Goal: Use online tool/utility: Utilize a website feature to perform a specific function

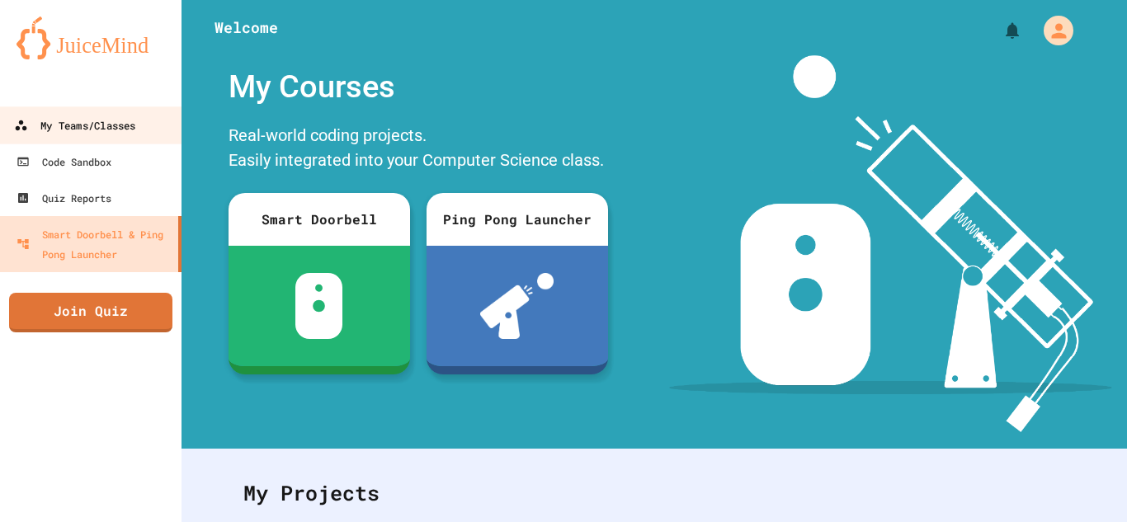
click at [113, 127] on div "My Teams/Classes" at bounding box center [74, 125] width 121 height 21
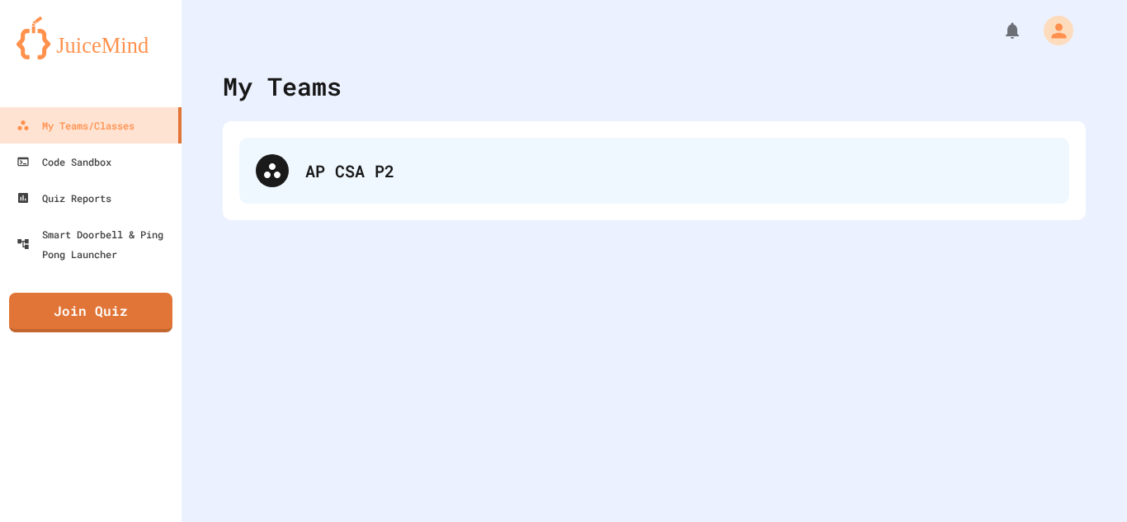
click at [420, 185] on div "AP CSA P2" at bounding box center [654, 171] width 830 height 66
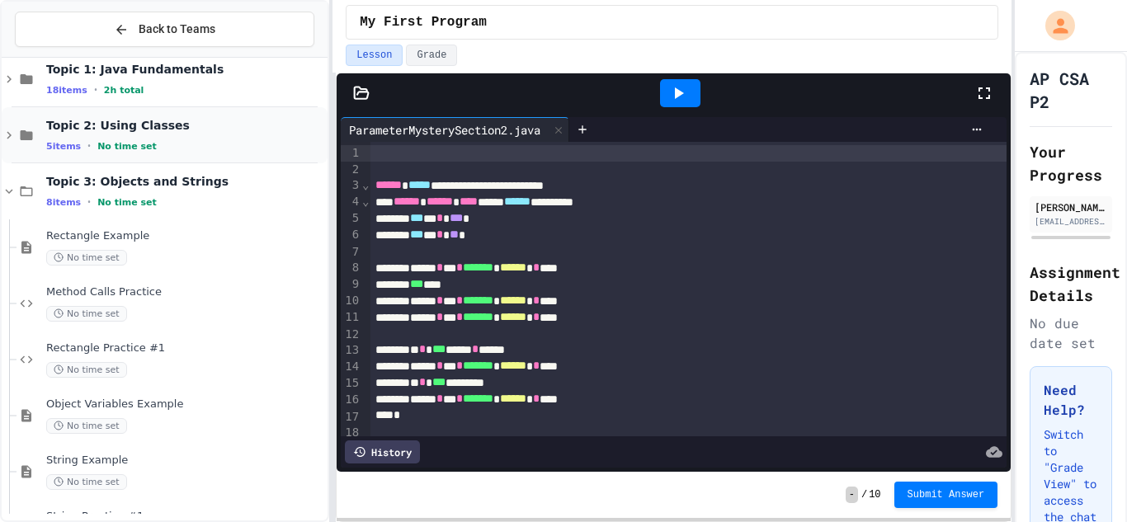
scroll to position [355, 0]
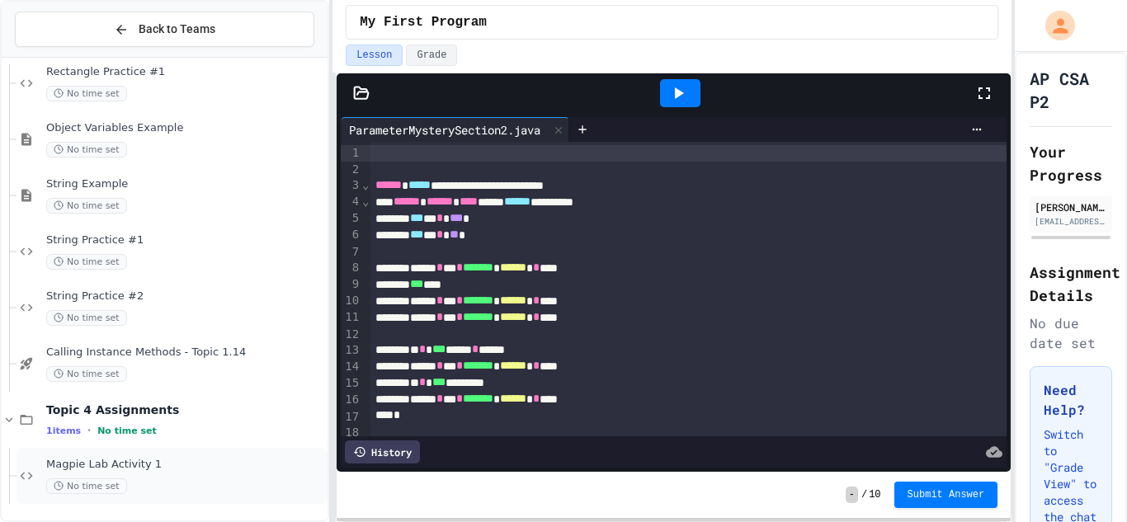
click at [175, 478] on div "No time set" at bounding box center [185, 486] width 278 height 16
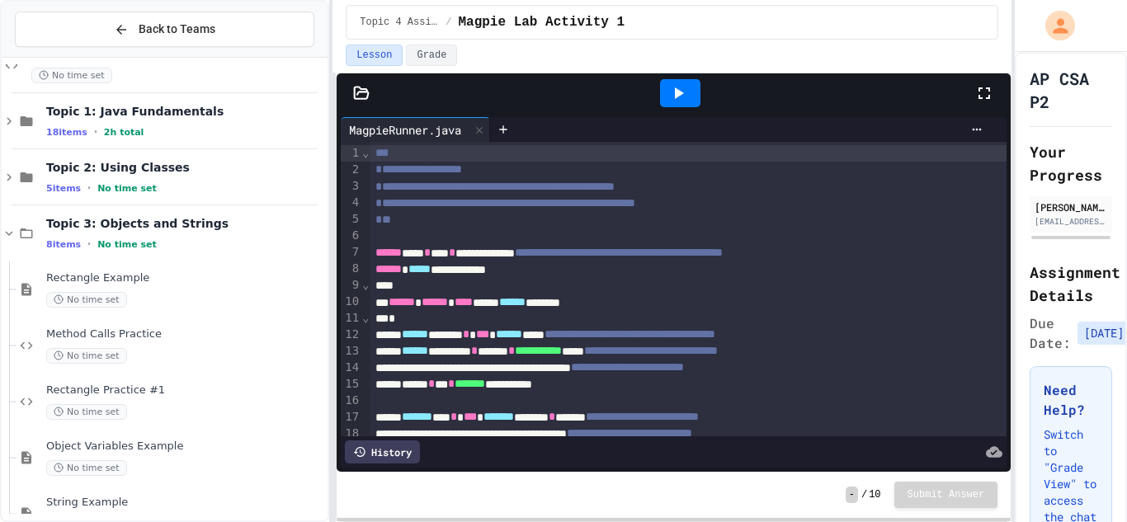
scroll to position [355, 0]
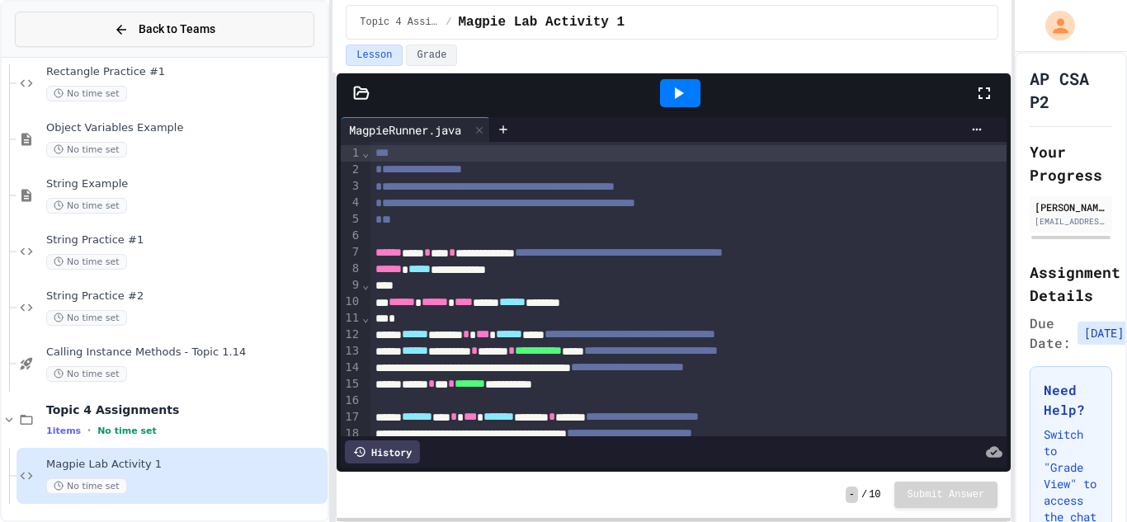
click at [157, 25] on span "Back to Teams" at bounding box center [177, 29] width 77 height 17
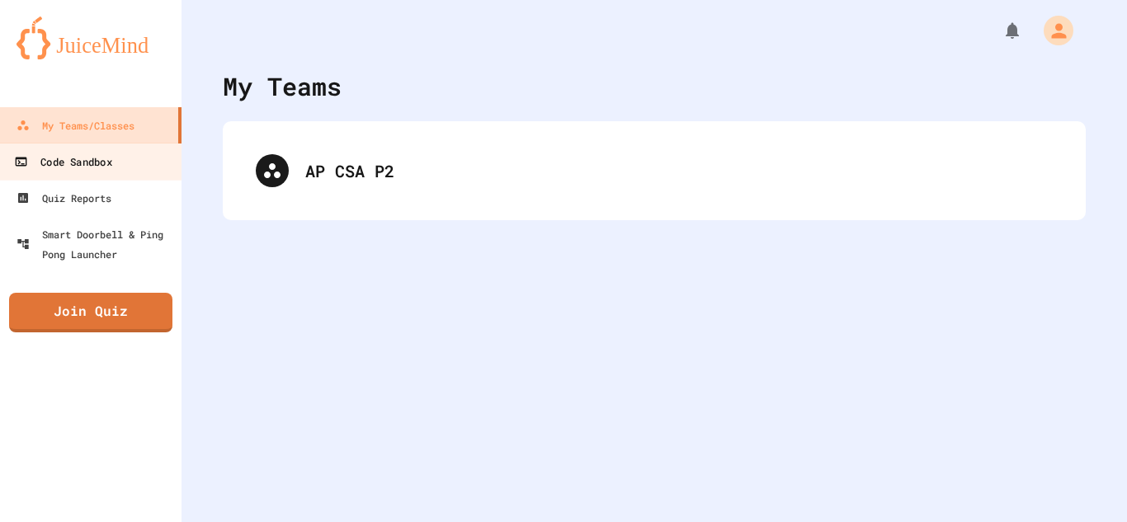
click at [122, 171] on link "Code Sandbox" at bounding box center [91, 161] width 187 height 37
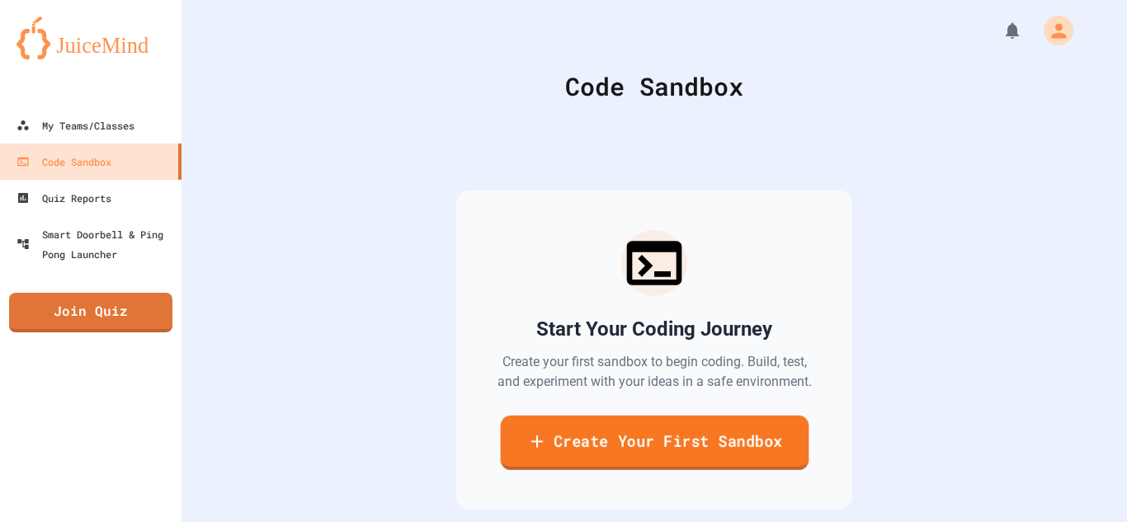
click at [596, 454] on link "Create Your First Sandbox" at bounding box center [654, 443] width 308 height 54
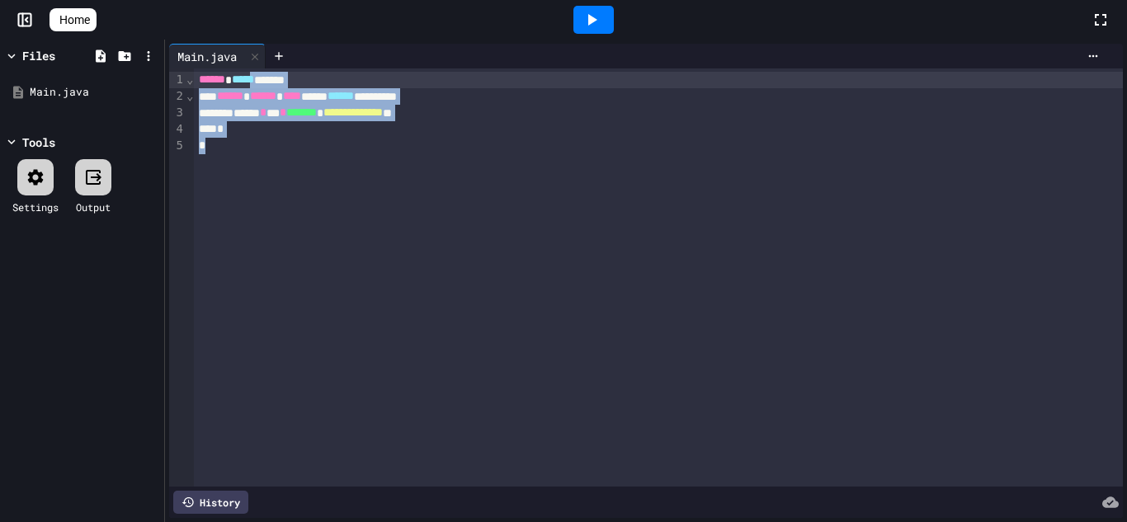
drag, startPoint x: 416, startPoint y: 144, endPoint x: 273, endPoint y: 77, distance: 157.9
click at [273, 77] on div "**********" at bounding box center [658, 277] width 929 height 418
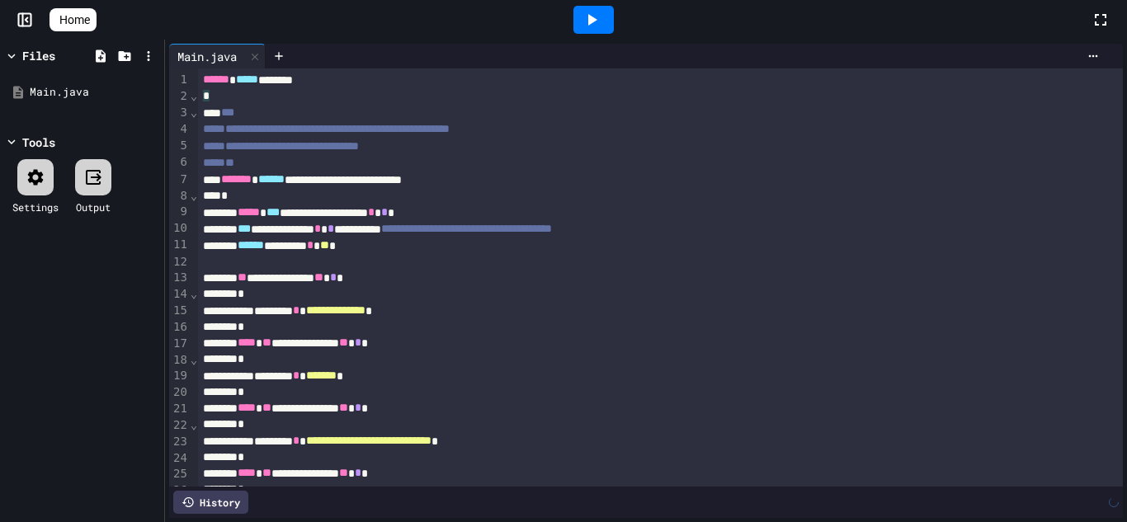
scroll to position [459, 0]
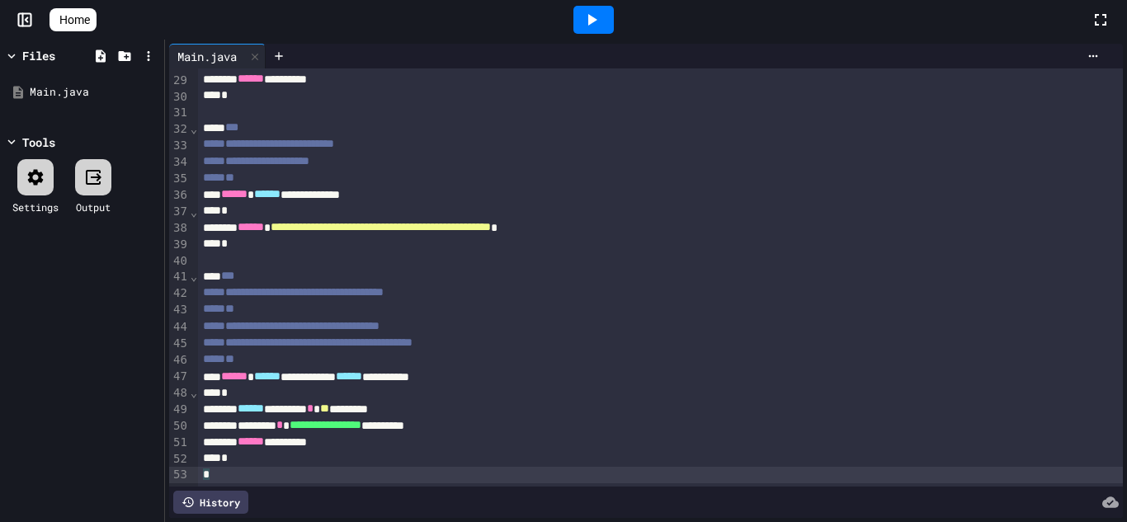
click at [601, 21] on icon at bounding box center [591, 20] width 20 height 20
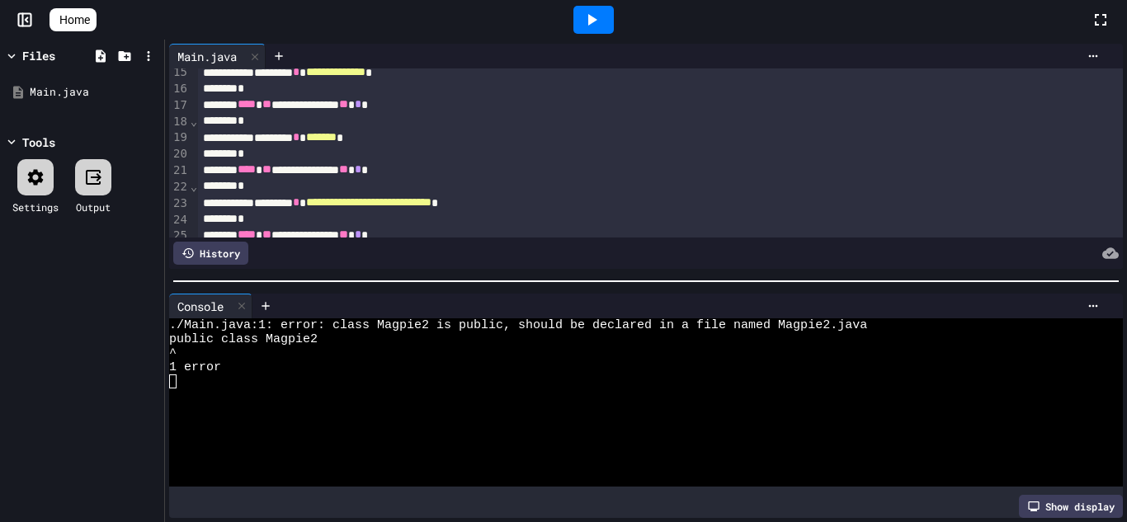
scroll to position [0, 0]
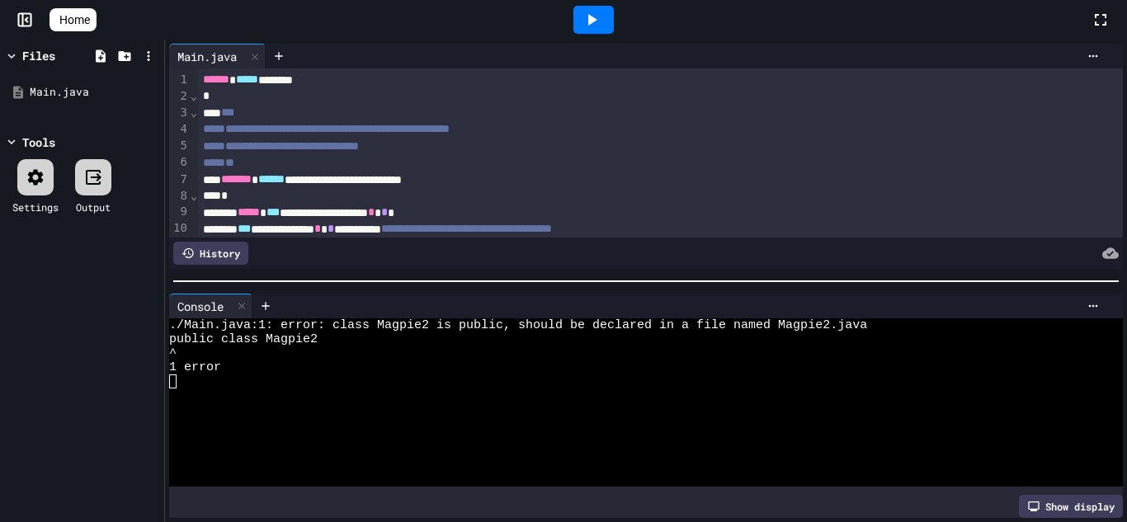
click at [214, 58] on div "Main.java" at bounding box center [207, 56] width 76 height 17
click at [213, 58] on div "Main.java" at bounding box center [207, 56] width 76 height 17
click at [92, 96] on div "Main.java" at bounding box center [85, 92] width 111 height 16
click at [149, 97] on icon at bounding box center [149, 92] width 15 height 15
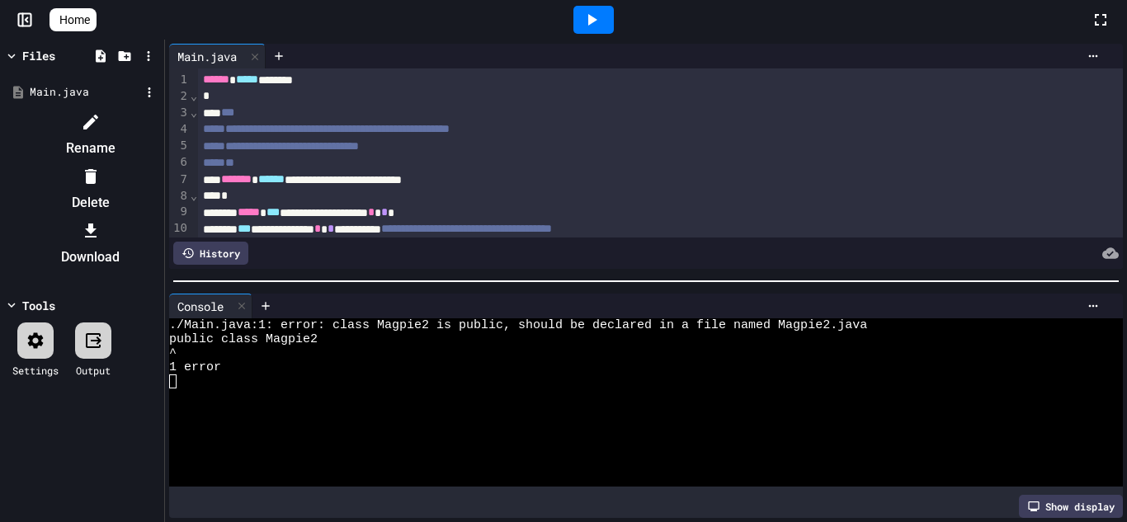
click at [151, 120] on li "Rename" at bounding box center [90, 135] width 139 height 53
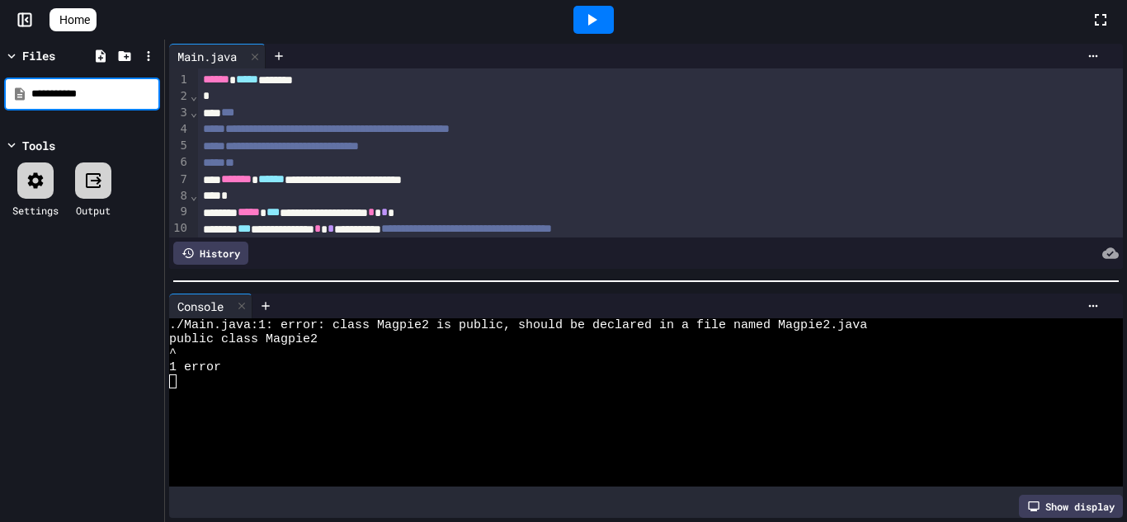
type input "**********"
click at [122, 142] on div "Tools" at bounding box center [82, 145] width 156 height 17
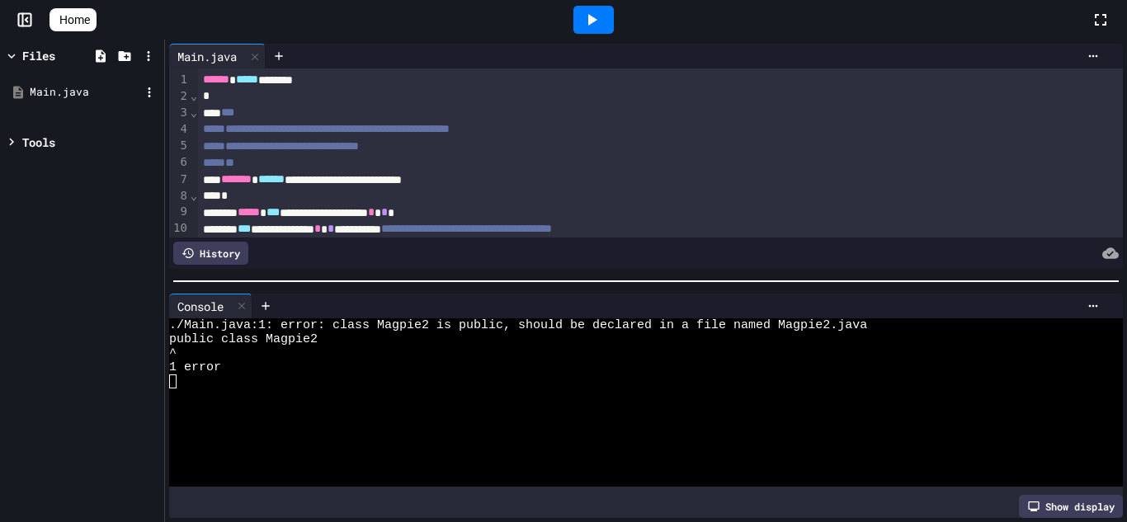
click at [91, 95] on div "Main.java" at bounding box center [85, 92] width 111 height 16
click at [142, 93] on icon at bounding box center [149, 92] width 15 height 15
click at [101, 113] on icon at bounding box center [91, 122] width 20 height 20
type input "**********"
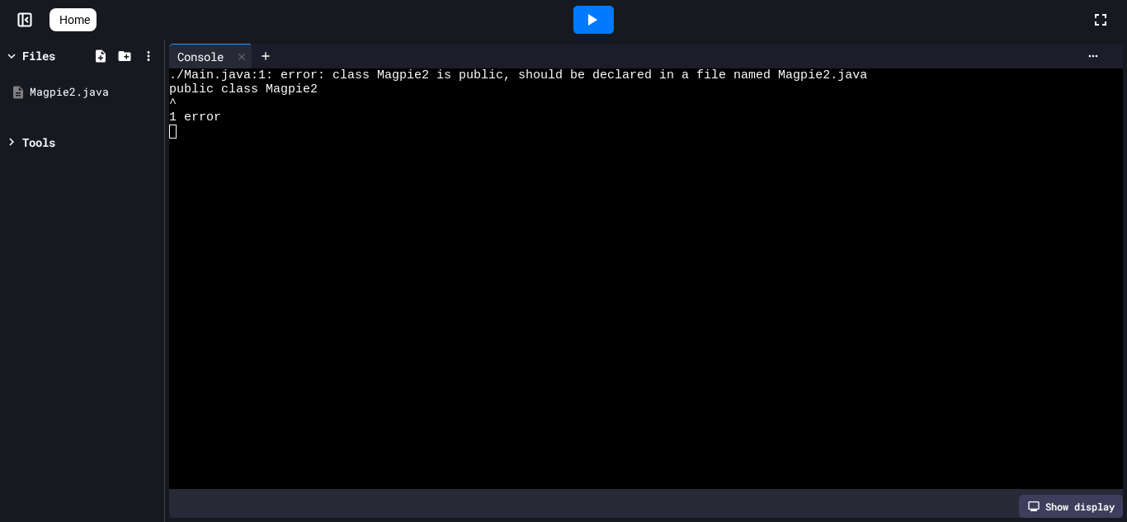
click at [597, 20] on icon at bounding box center [592, 20] width 9 height 12
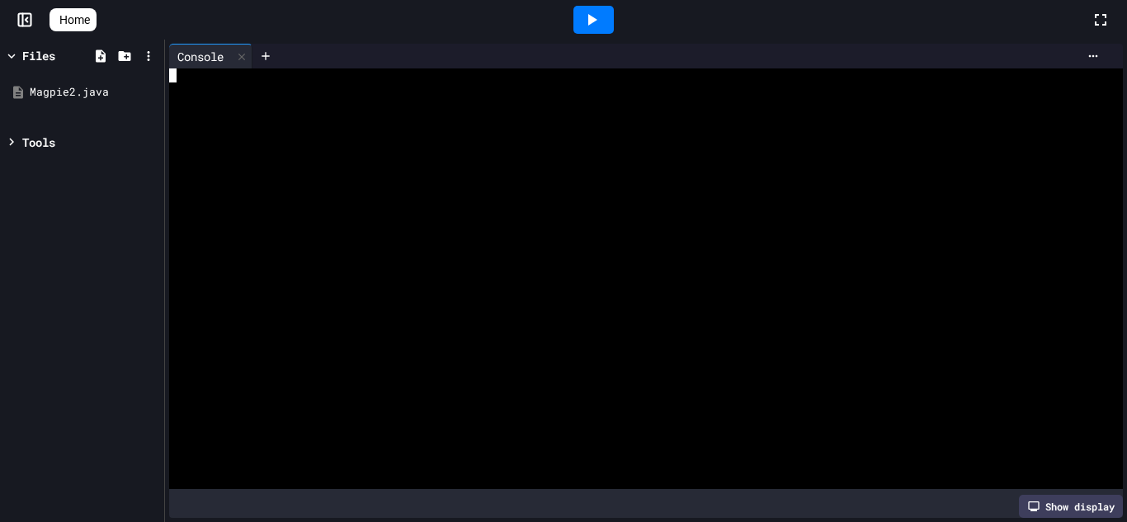
click at [453, 143] on div at bounding box center [636, 146] width 935 height 14
click at [448, 162] on div at bounding box center [636, 160] width 935 height 14
click at [269, 59] on icon at bounding box center [265, 55] width 13 height 13
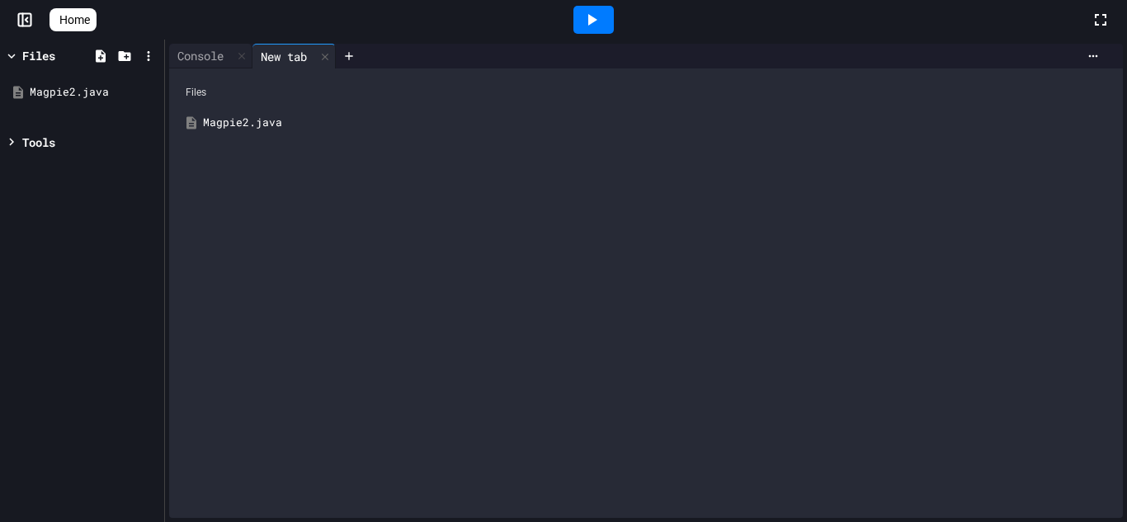
click at [266, 121] on div "Magpie2.java" at bounding box center [658, 123] width 910 height 16
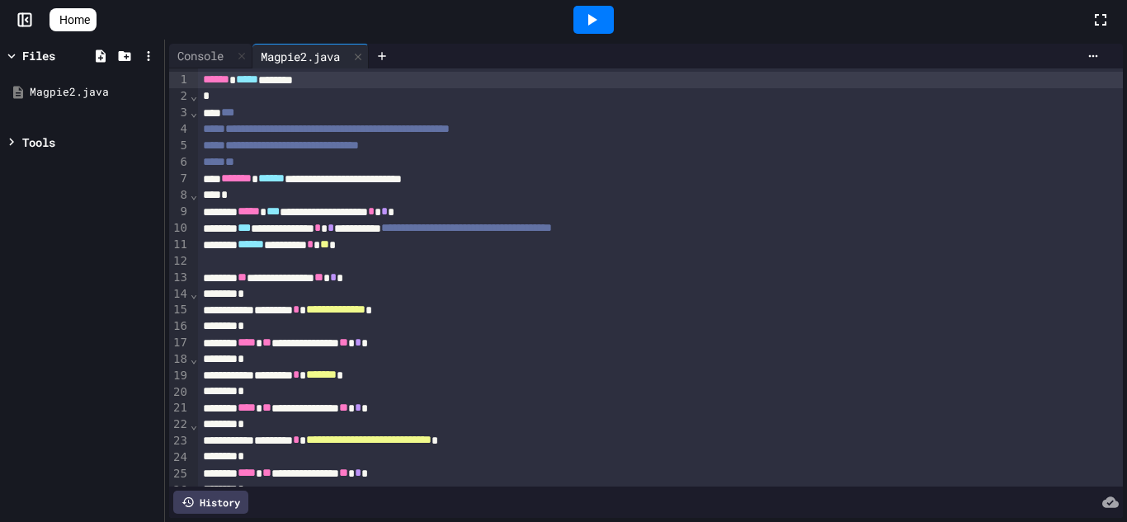
click at [598, 28] on icon at bounding box center [591, 20] width 20 height 20
